Goal: Transaction & Acquisition: Subscribe to service/newsletter

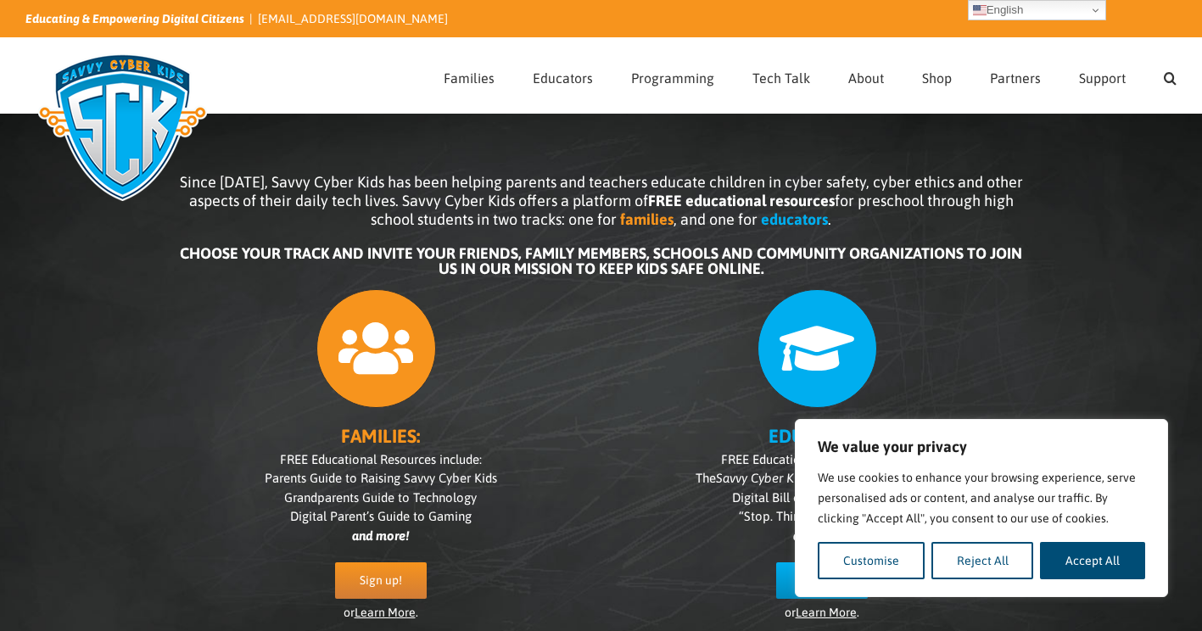
click at [1112, 574] on button "Accept All" at bounding box center [1092, 560] width 105 height 37
checkbox input "true"
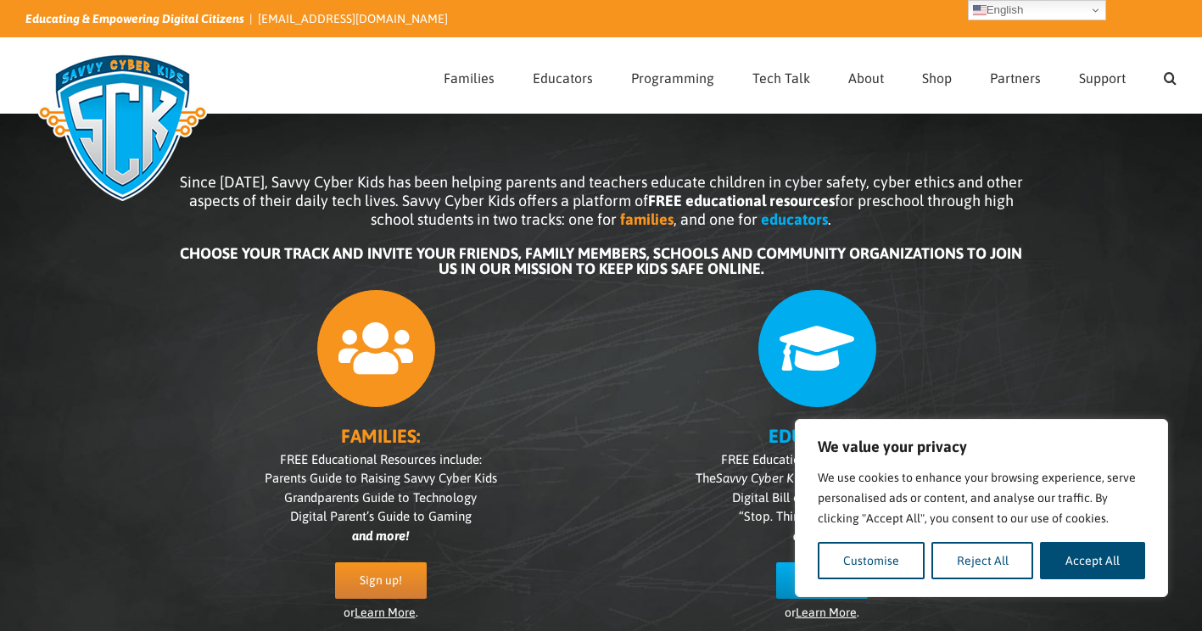
checkbox input "true"
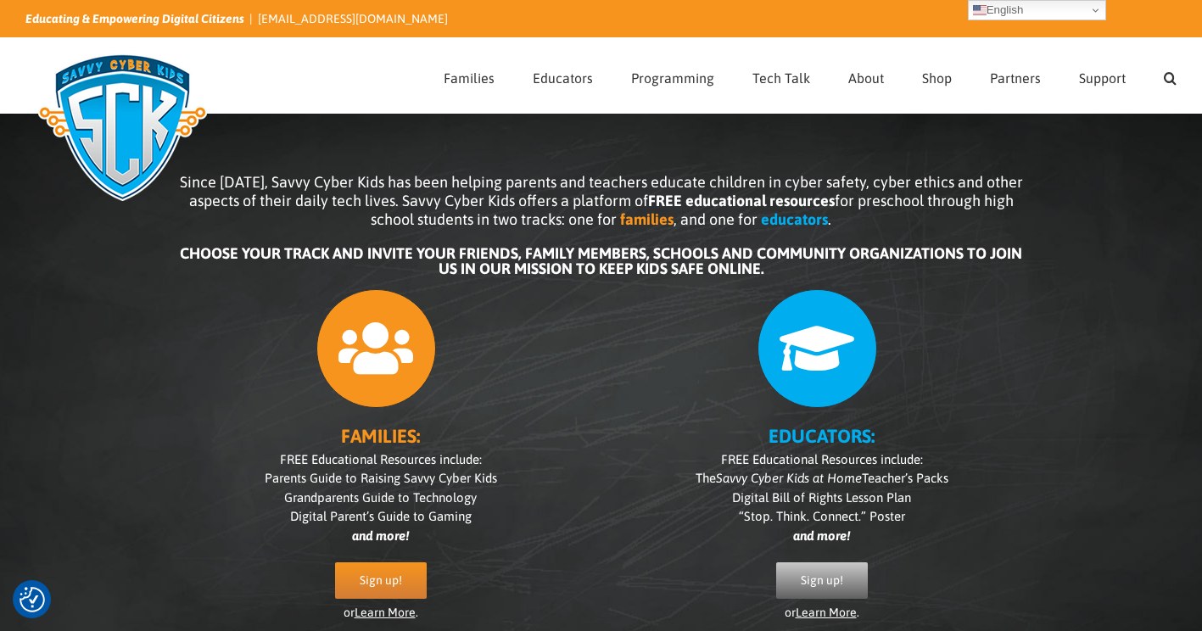
click at [820, 577] on span "Sign up!" at bounding box center [822, 581] width 42 height 14
